Goal: Use online tool/utility: Utilize a website feature to perform a specific function

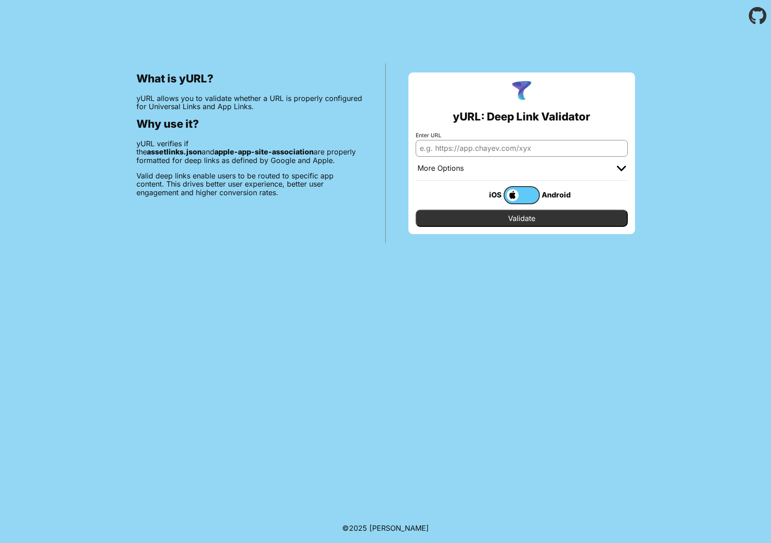
paste input "[URL][DOMAIN_NAME]"
type input "[URL][DOMAIN_NAME]"
click at [486, 217] on input "Validate" at bounding box center [522, 218] width 212 height 17
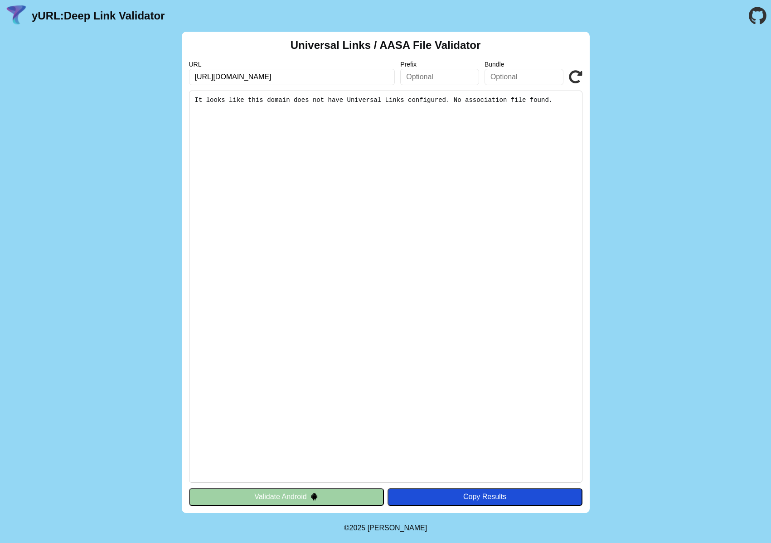
drag, startPoint x: 391, startPoint y: 98, endPoint x: 564, endPoint y: 97, distance: 173.1
click at [564, 97] on pre "It looks like this domain does not have Universal Links configured. No associat…" at bounding box center [385, 287] width 393 height 392
click at [561, 106] on pre "It looks like this domain does not have Universal Links configured. No associat…" at bounding box center [385, 287] width 393 height 392
click at [310, 81] on input "https://www.yves-rocher.cz" at bounding box center [292, 77] width 206 height 16
type input "https://www.yves-rocher.sk"
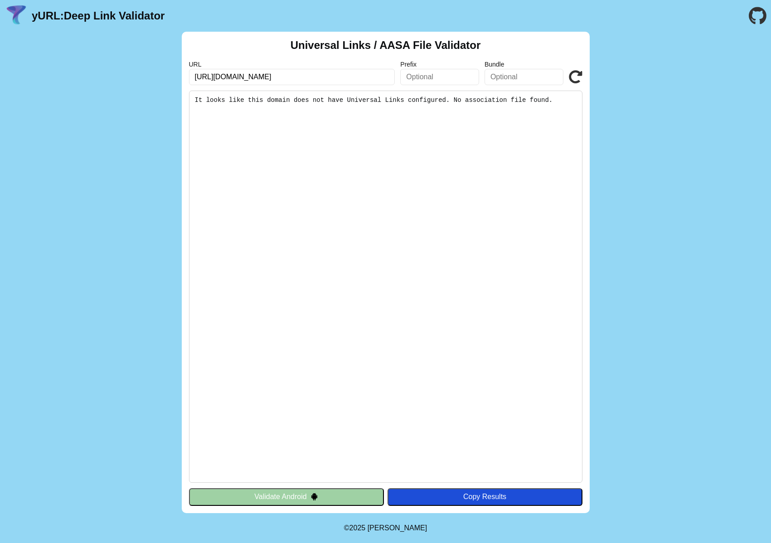
click button "Validate" at bounding box center [0, 0] width 0 height 0
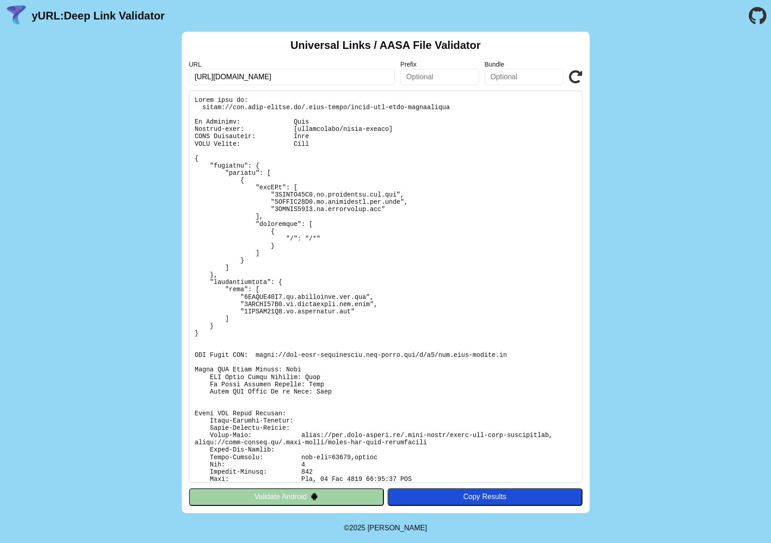
click at [290, 76] on input "https://www.yves-rocher.sk" at bounding box center [292, 77] width 206 height 16
type input "https://www.yves-rocher.hu"
click button "Validate" at bounding box center [0, 0] width 0 height 0
click at [294, 80] on input "[URL][DOMAIN_NAME]" at bounding box center [292, 77] width 206 height 16
type input "[URL][DOMAIN_NAME]"
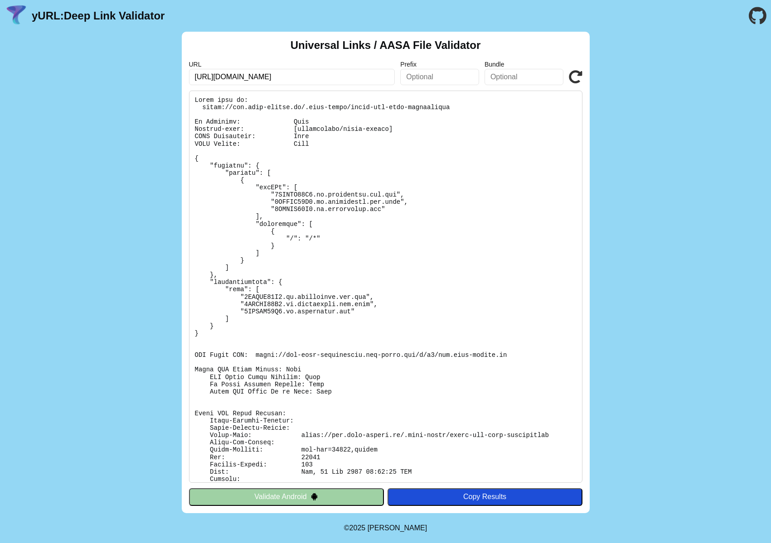
click button "Validate" at bounding box center [0, 0] width 0 height 0
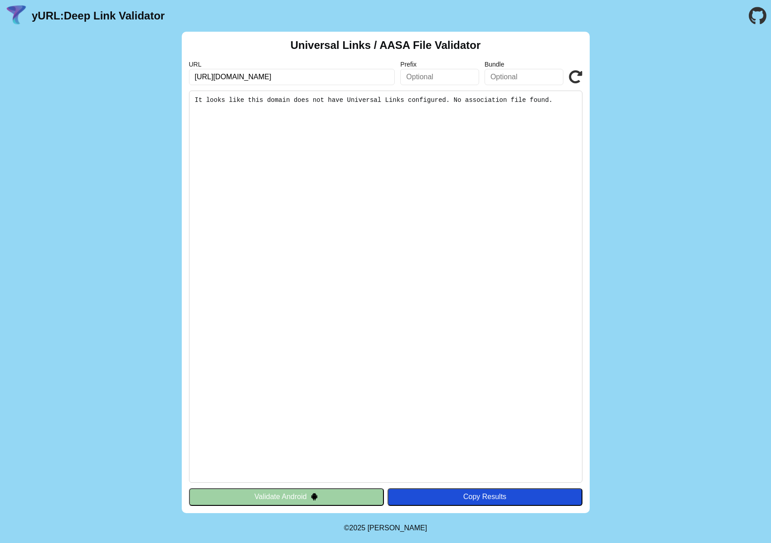
click at [299, 79] on input "https://www.yves-rocher.pl" at bounding box center [292, 77] width 206 height 16
type input "[URL][DOMAIN_NAME]"
click button "Validate" at bounding box center [0, 0] width 0 height 0
click at [305, 77] on input "[URL][DOMAIN_NAME]" at bounding box center [292, 77] width 206 height 16
type input "[URL][DOMAIN_NAME]"
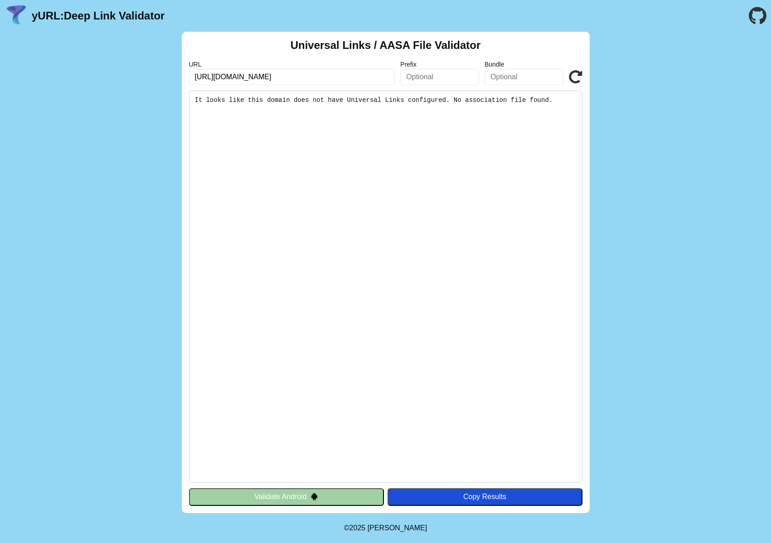
click button "Validate" at bounding box center [0, 0] width 0 height 0
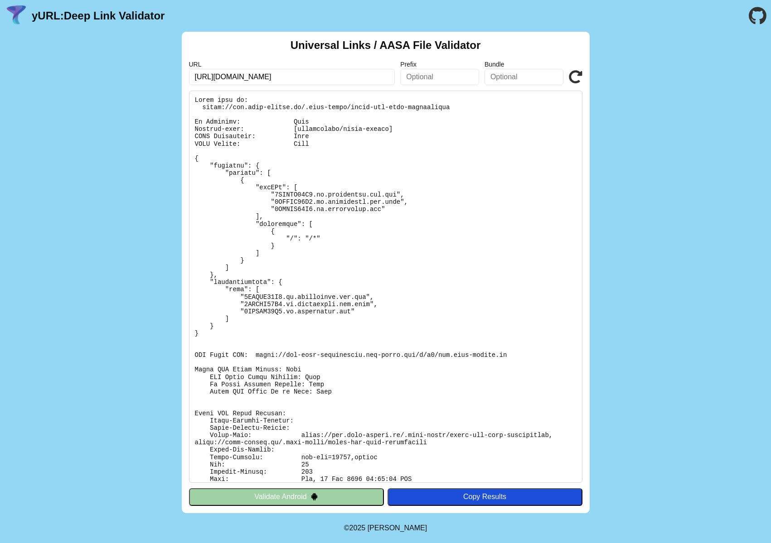
scroll to position [39, 0]
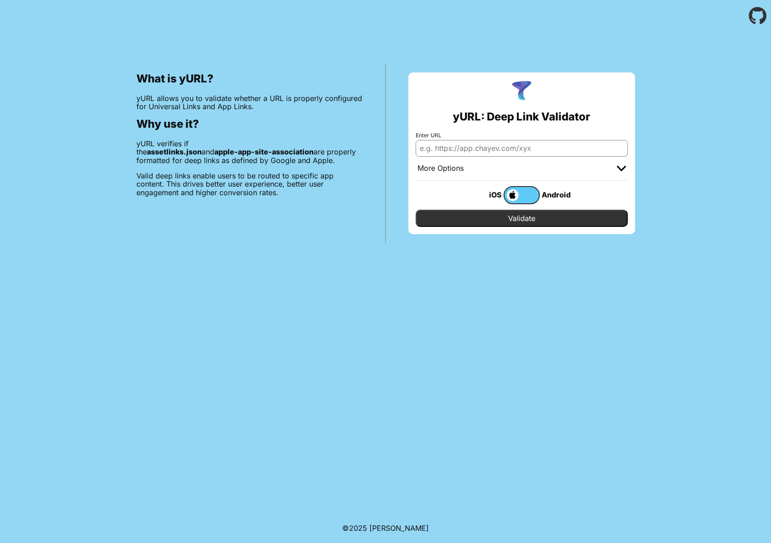
click at [510, 154] on input "Enter URL" at bounding box center [522, 148] width 212 height 16
type input "z"
type input "[URL][DOMAIN_NAME]"
click at [520, 219] on input "Validate" at bounding box center [522, 218] width 212 height 17
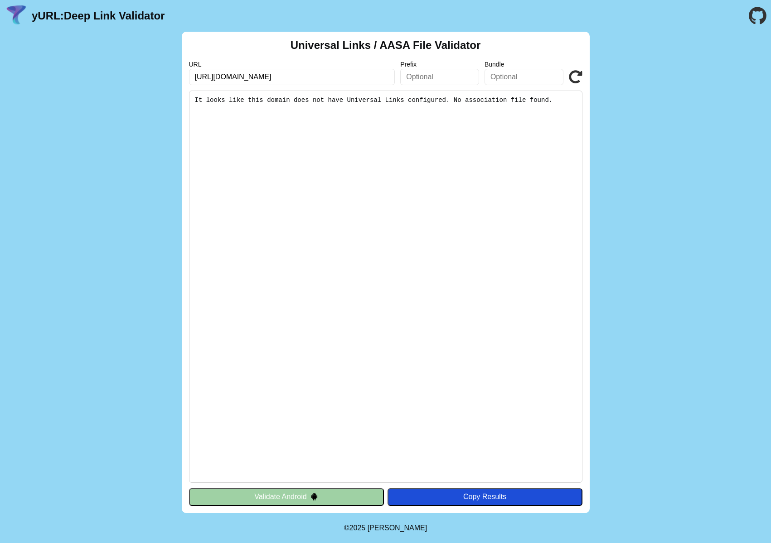
click at [330, 78] on input "[URL][DOMAIN_NAME]" at bounding box center [292, 77] width 206 height 16
type input "[URL][DOMAIN_NAME]"
click button "Validate" at bounding box center [0, 0] width 0 height 0
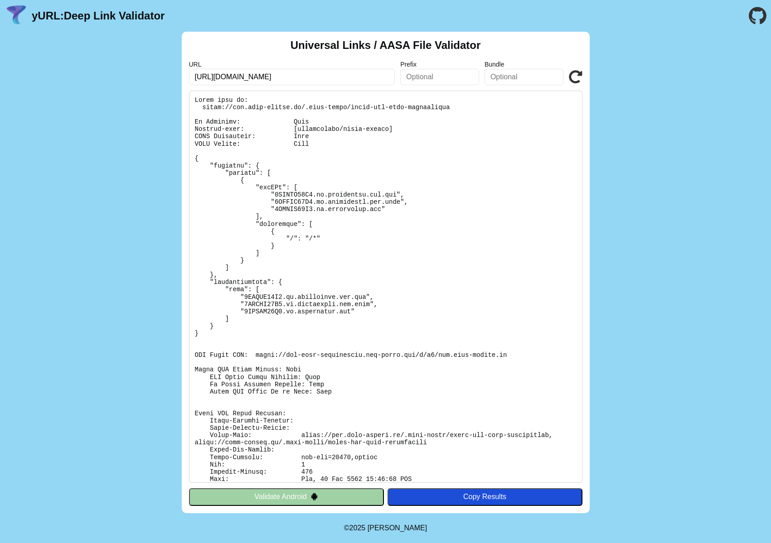
click at [628, 86] on div "Universal Links / AASA File Validator URL [URL][DOMAIN_NAME] Prefix Bundle Vali…" at bounding box center [385, 273] width 771 height 482
